Goal: Find specific page/section: Find specific page/section

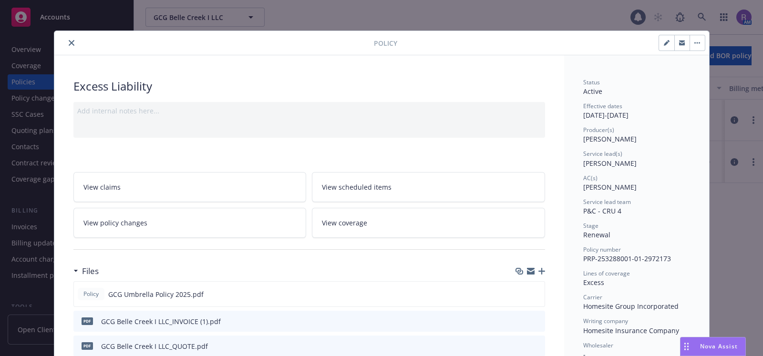
click at [69, 43] on icon "close" at bounding box center [72, 43] width 6 height 6
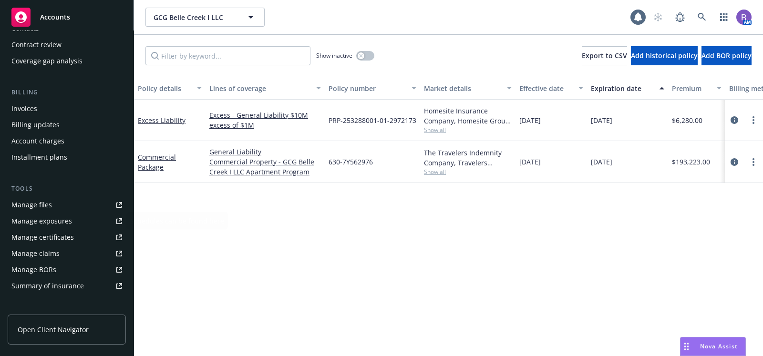
scroll to position [118, 0]
click at [32, 110] on div "Invoices" at bounding box center [24, 109] width 26 height 15
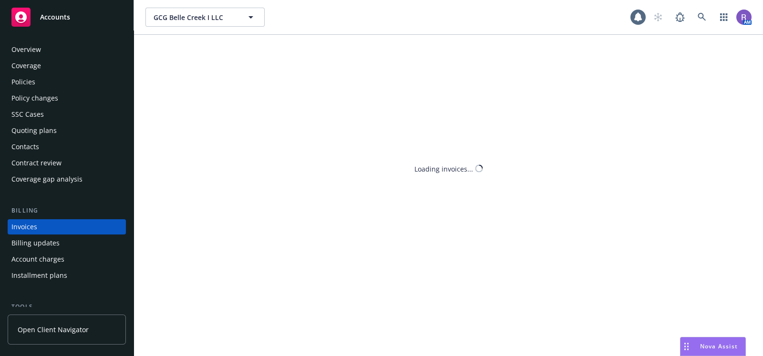
scroll to position [33, 0]
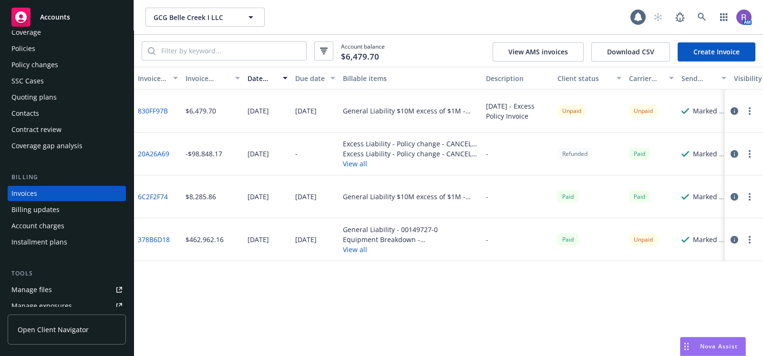
click at [155, 194] on link "6C2F2F74" at bounding box center [153, 197] width 30 height 10
click at [732, 195] on icon "button" at bounding box center [734, 197] width 8 height 8
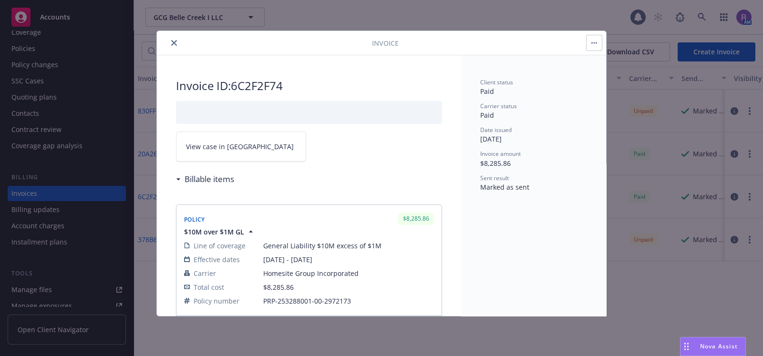
click at [239, 147] on link "View case in [GEOGRAPHIC_DATA]" at bounding box center [241, 147] width 130 height 30
click at [175, 43] on icon "close" at bounding box center [174, 43] width 6 height 6
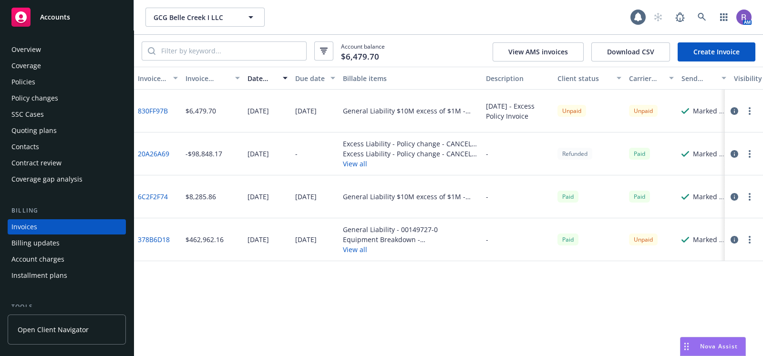
click at [24, 44] on div "Overview" at bounding box center [26, 49] width 30 height 15
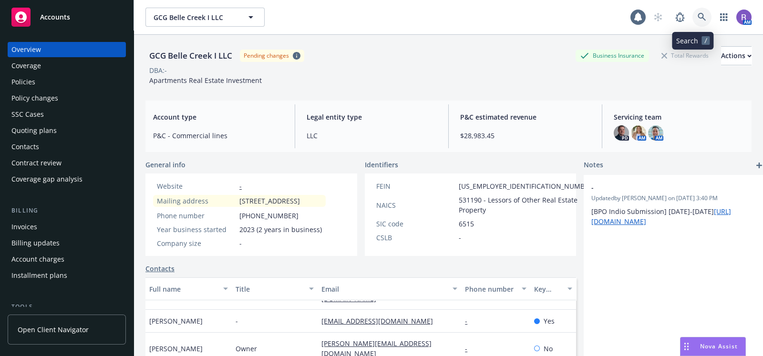
click at [697, 14] on icon at bounding box center [701, 17] width 9 height 9
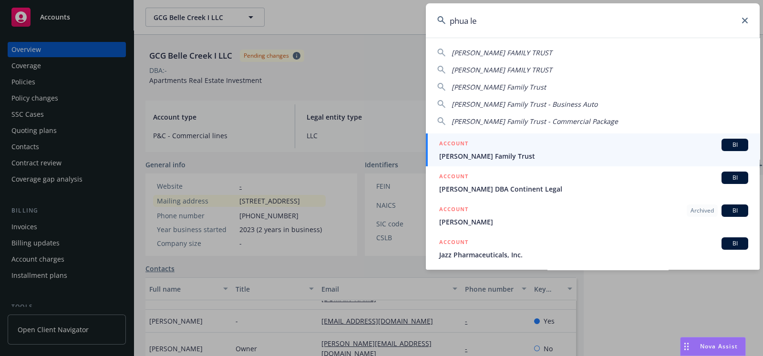
type input "phua le"
click at [493, 141] on div "ACCOUNT BI" at bounding box center [593, 145] width 309 height 12
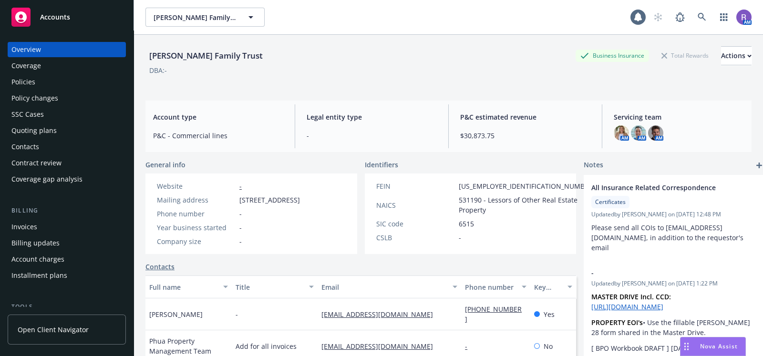
click at [50, 81] on div "Policies" at bounding box center [66, 81] width 111 height 15
